Goal: Communication & Community: Answer question/provide support

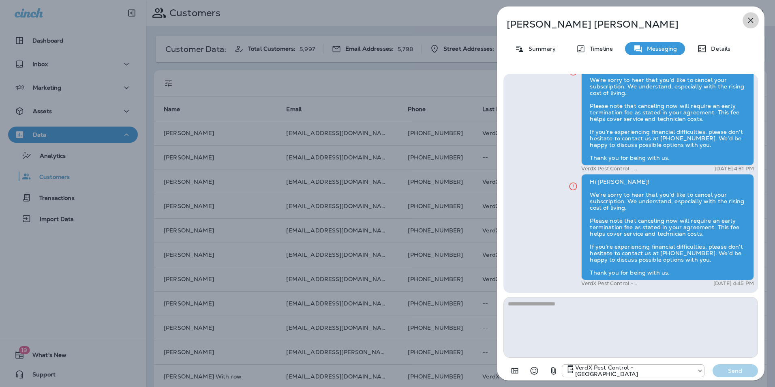
click at [748, 21] on icon "button" at bounding box center [751, 20] width 10 height 10
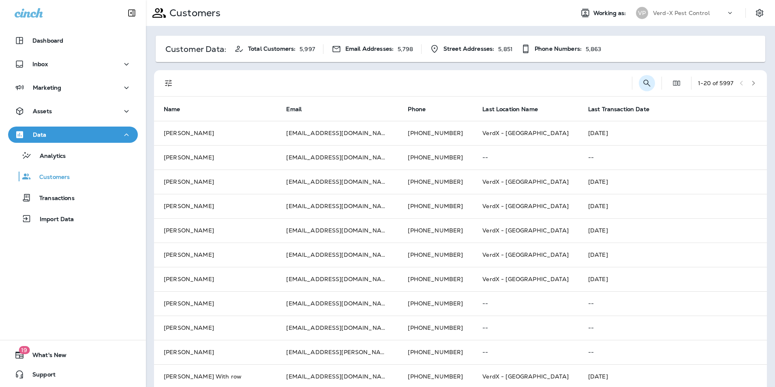
click at [645, 87] on button "Search Customers" at bounding box center [647, 83] width 16 height 16
type input "**********"
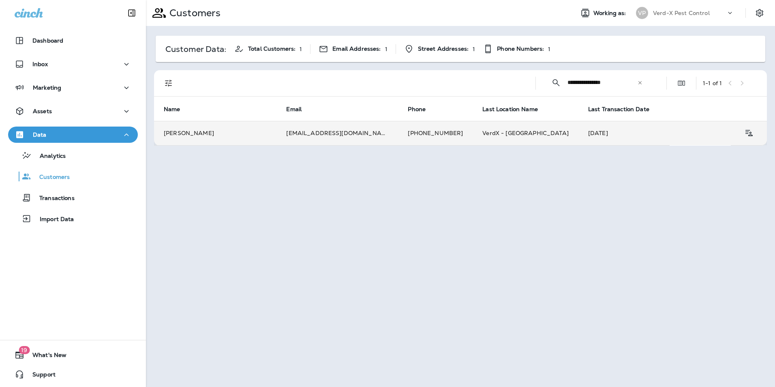
click at [241, 132] on td "[PERSON_NAME]" at bounding box center [215, 133] width 122 height 24
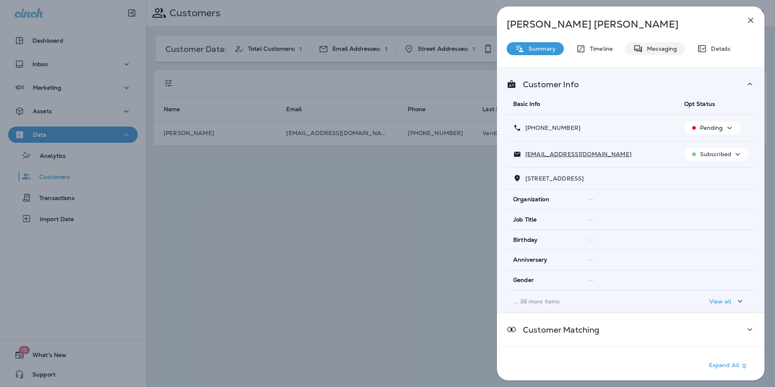
click at [656, 48] on p "Messaging" at bounding box center [660, 48] width 34 height 6
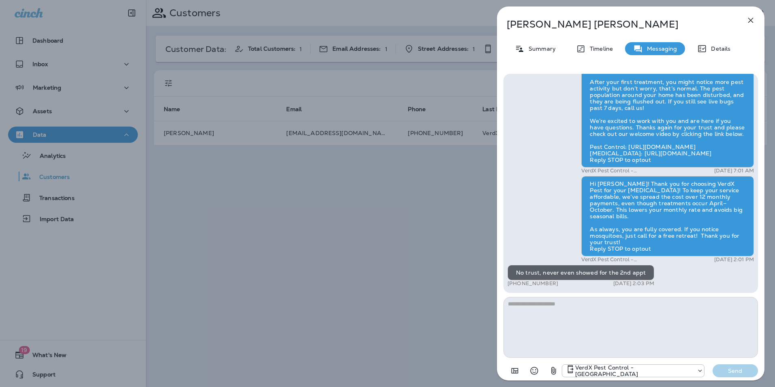
click at [574, 314] on textarea at bounding box center [630, 327] width 255 height 61
type textarea "*"
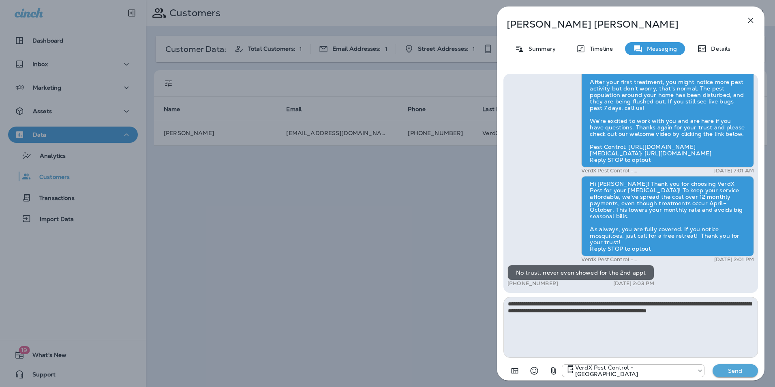
type textarea "**********"
click at [738, 372] on p "Send" at bounding box center [735, 370] width 34 height 7
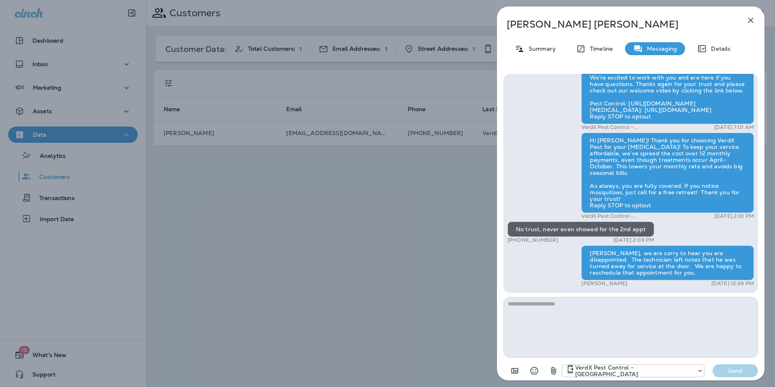
click at [749, 21] on icon "button" at bounding box center [751, 20] width 10 height 10
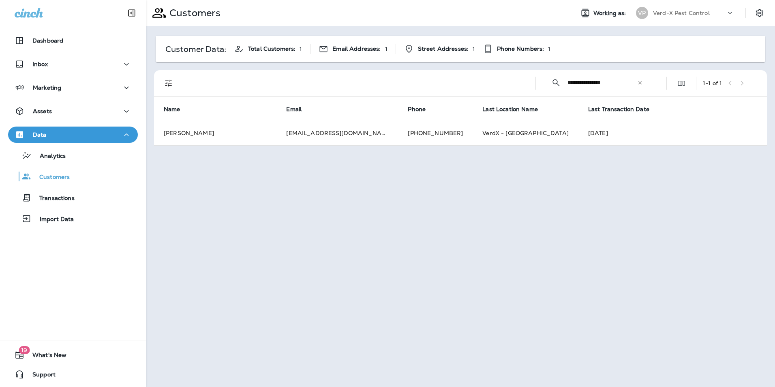
click at [640, 82] on icon at bounding box center [640, 83] width 6 height 6
click at [602, 84] on input "text" at bounding box center [609, 82] width 84 height 21
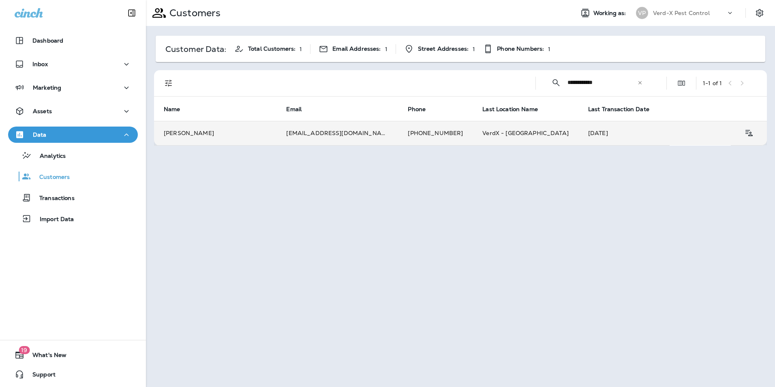
type input "**********"
click at [310, 138] on td "[EMAIL_ADDRESS][DOMAIN_NAME]" at bounding box center [337, 133] width 122 height 24
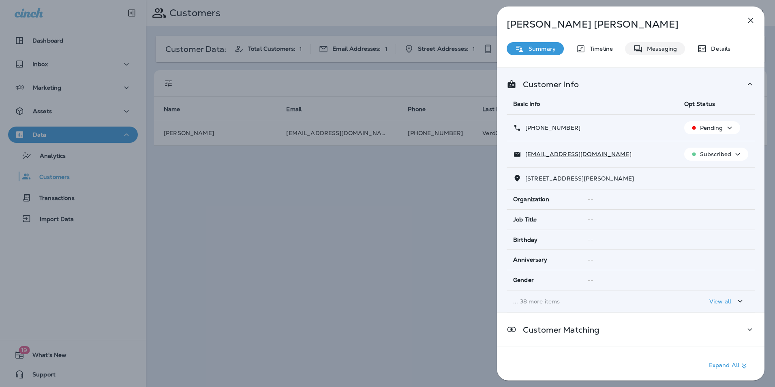
click at [668, 46] on p "Messaging" at bounding box center [660, 48] width 34 height 6
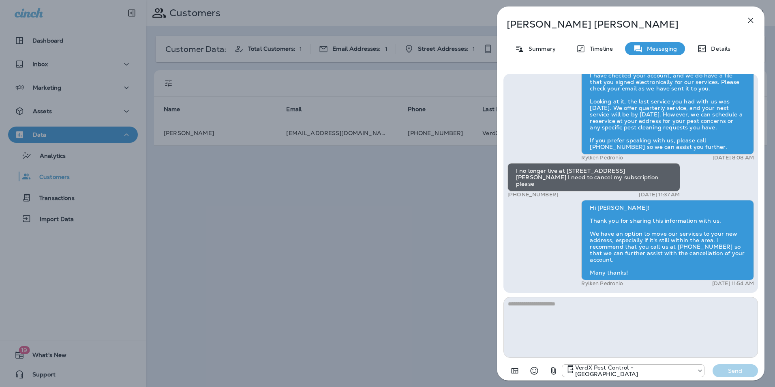
click at [750, 20] on icon "button" at bounding box center [750, 20] width 5 height 5
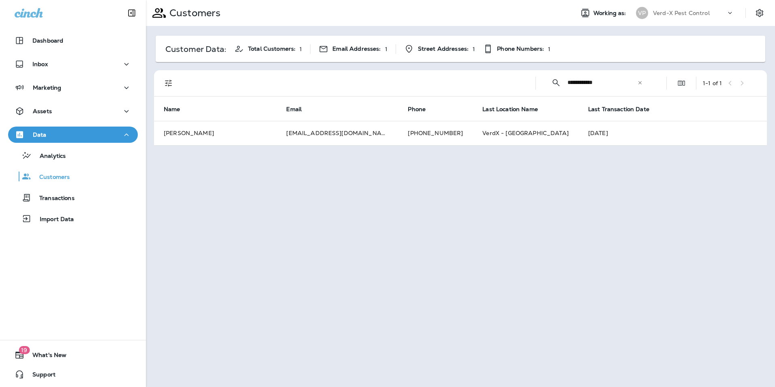
click at [639, 81] on icon at bounding box center [640, 83] width 6 height 6
click at [49, 66] on div "Inbox" at bounding box center [73, 64] width 117 height 10
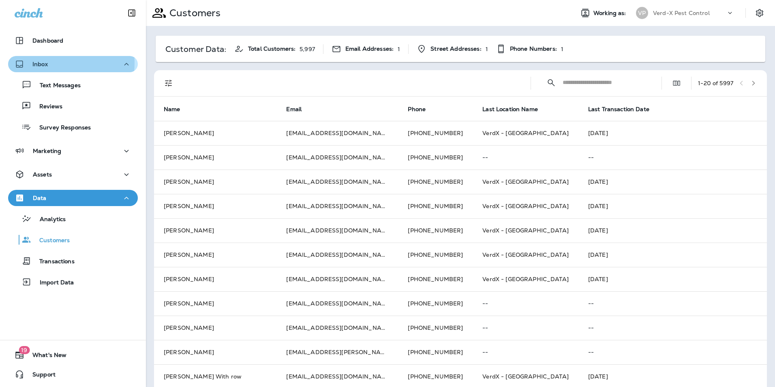
click at [42, 63] on p "Inbox" at bounding box center [39, 64] width 15 height 6
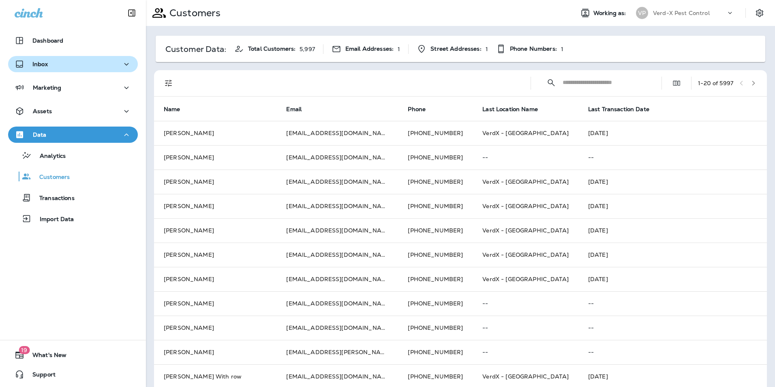
click at [31, 56] on button "Inbox" at bounding box center [73, 64] width 130 height 16
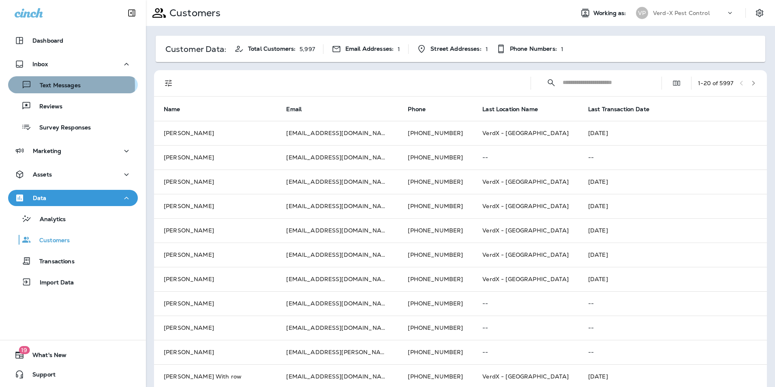
click at [56, 86] on p "Text Messages" at bounding box center [56, 86] width 49 height 8
